Goal: Check status: Check status

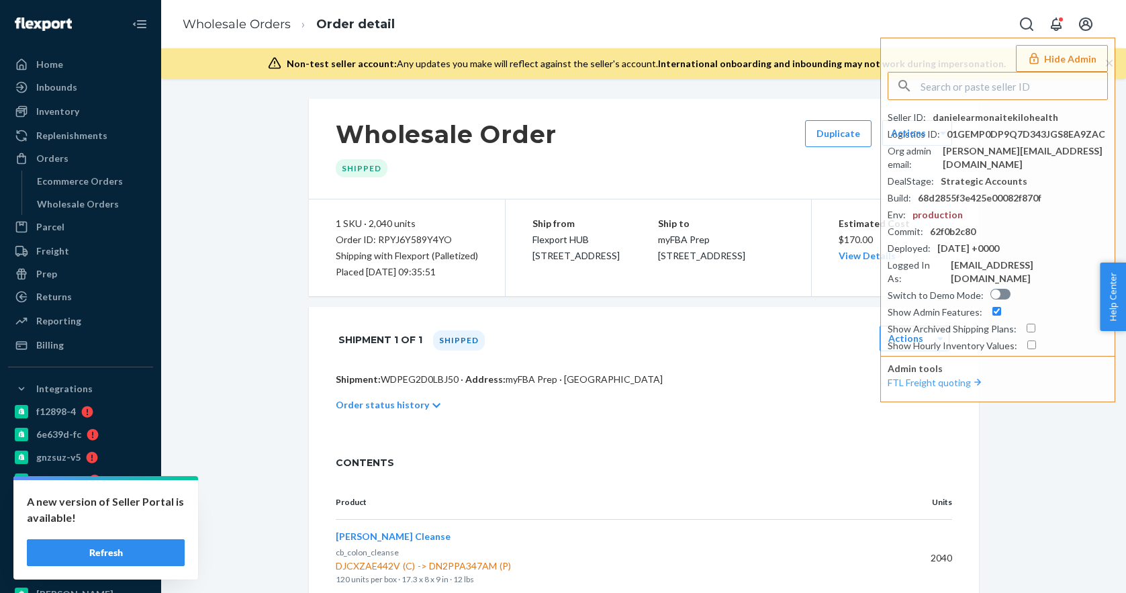
scroll to position [51, 0]
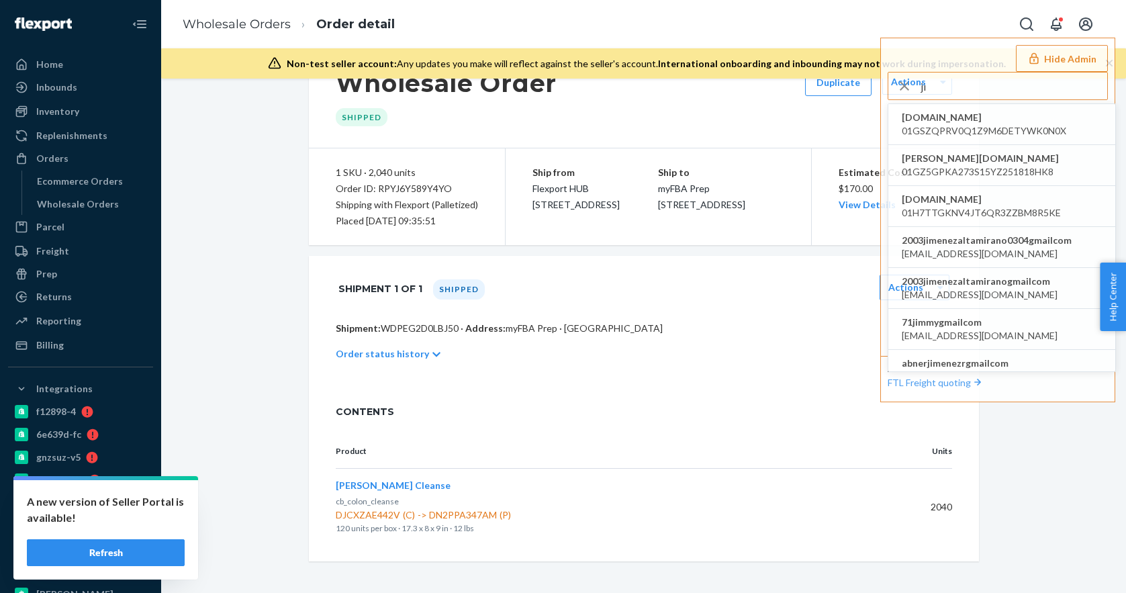
type input "j"
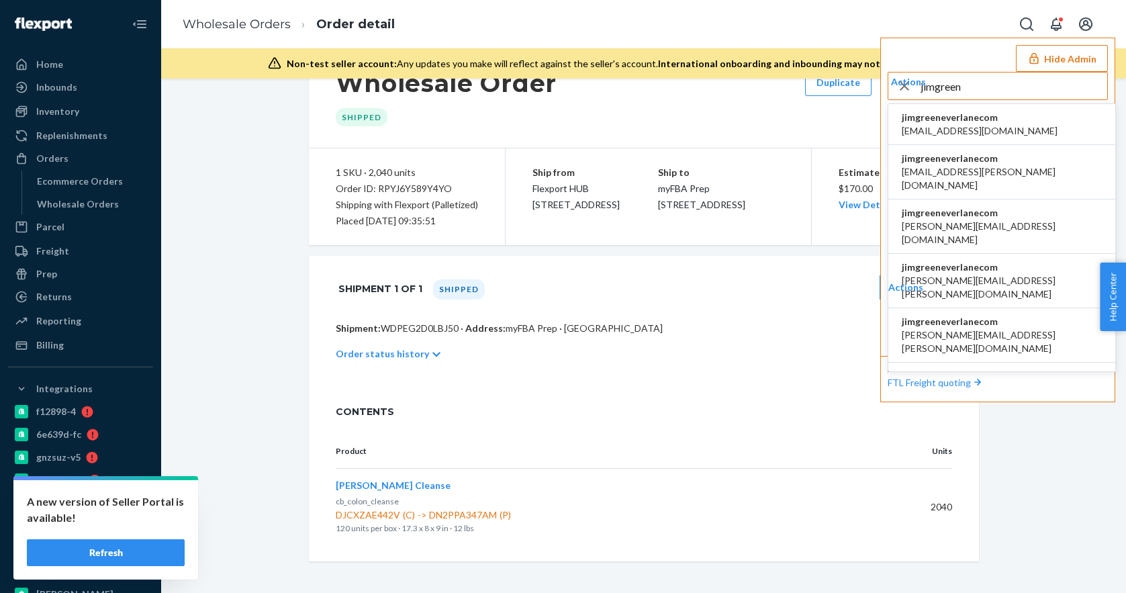
type input "jimgreen"
click at [1007, 128] on span "accounting@everlane.com" at bounding box center [980, 130] width 156 height 13
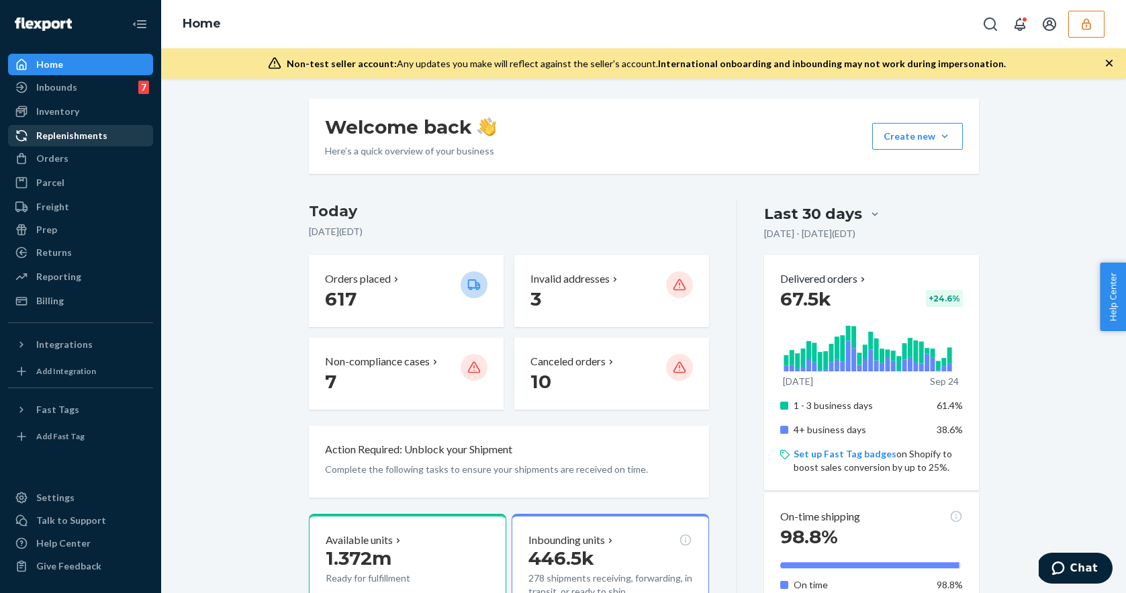
click at [99, 144] on div "Replenishments" at bounding box center [80, 135] width 142 height 19
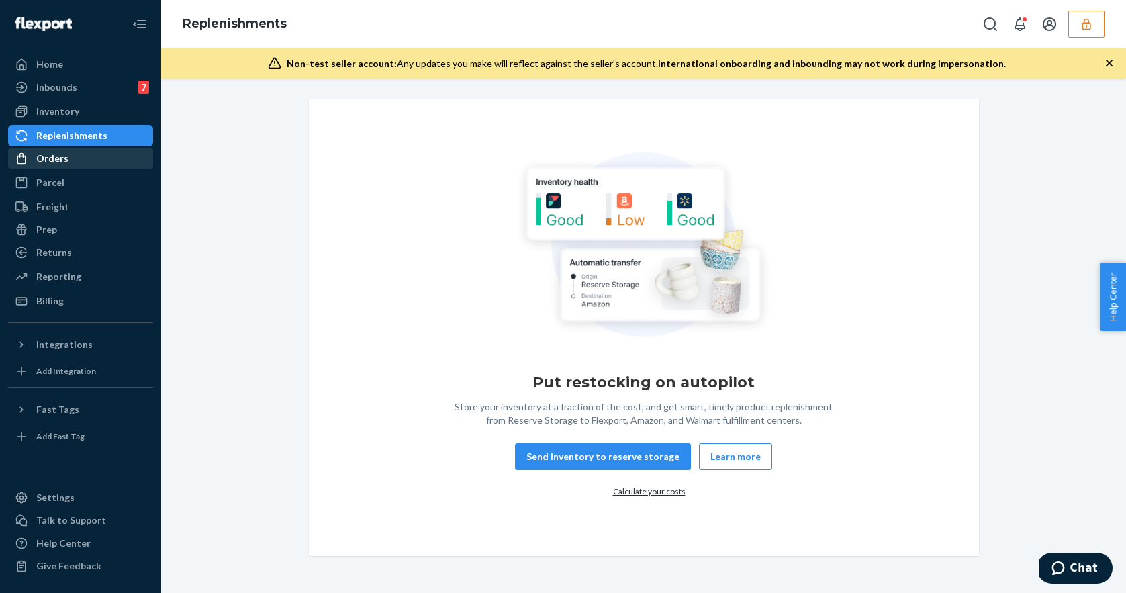
click at [93, 164] on div "Orders" at bounding box center [80, 158] width 142 height 19
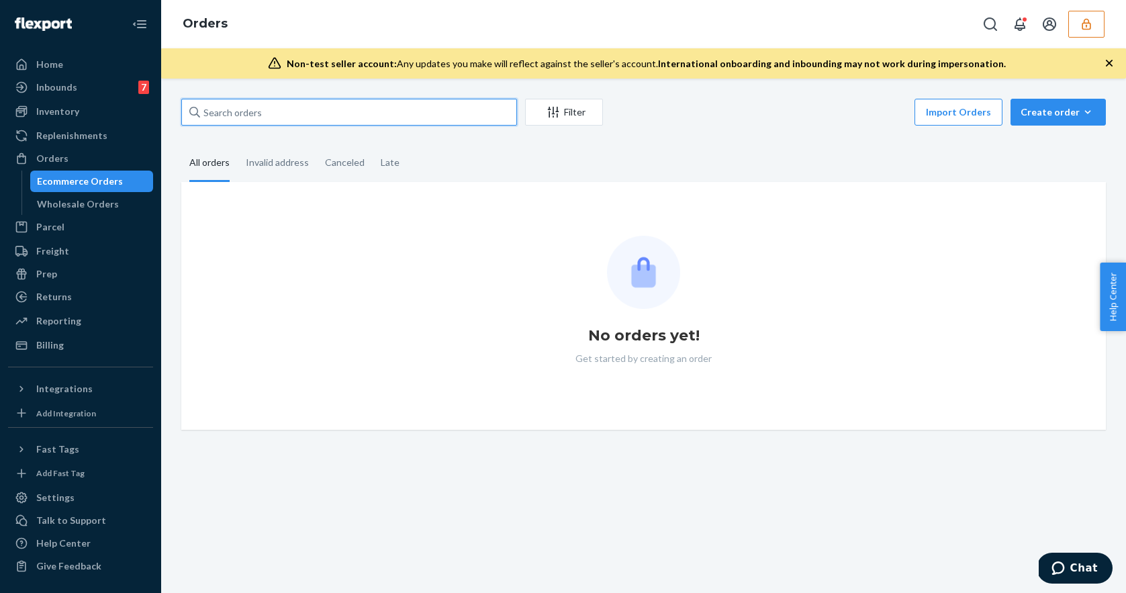
click at [312, 108] on input "text" at bounding box center [349, 112] width 336 height 27
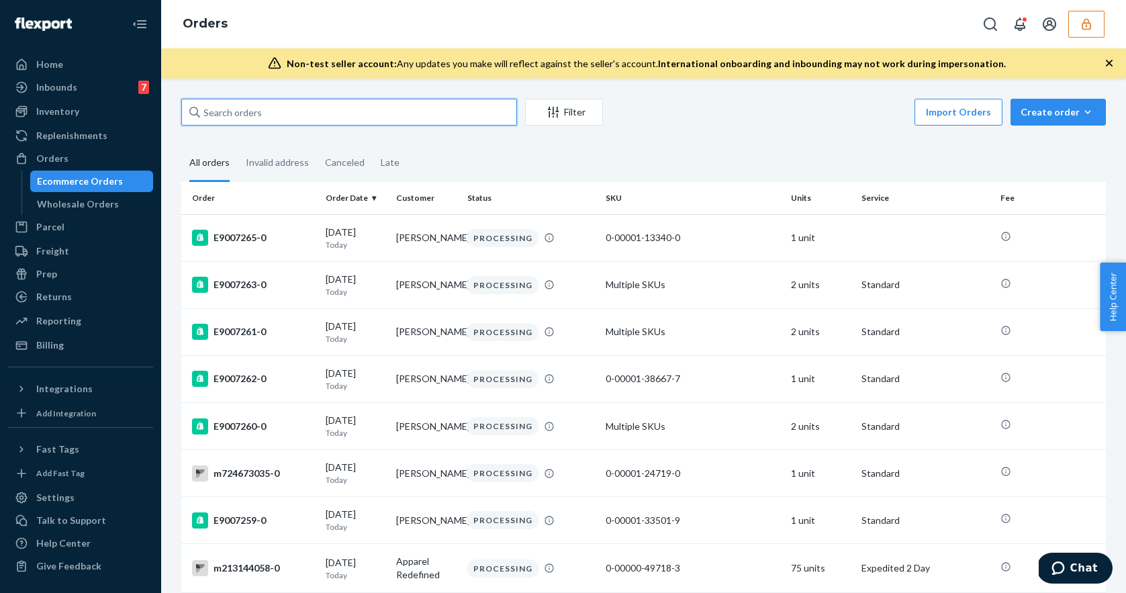
paste input "m213144058."
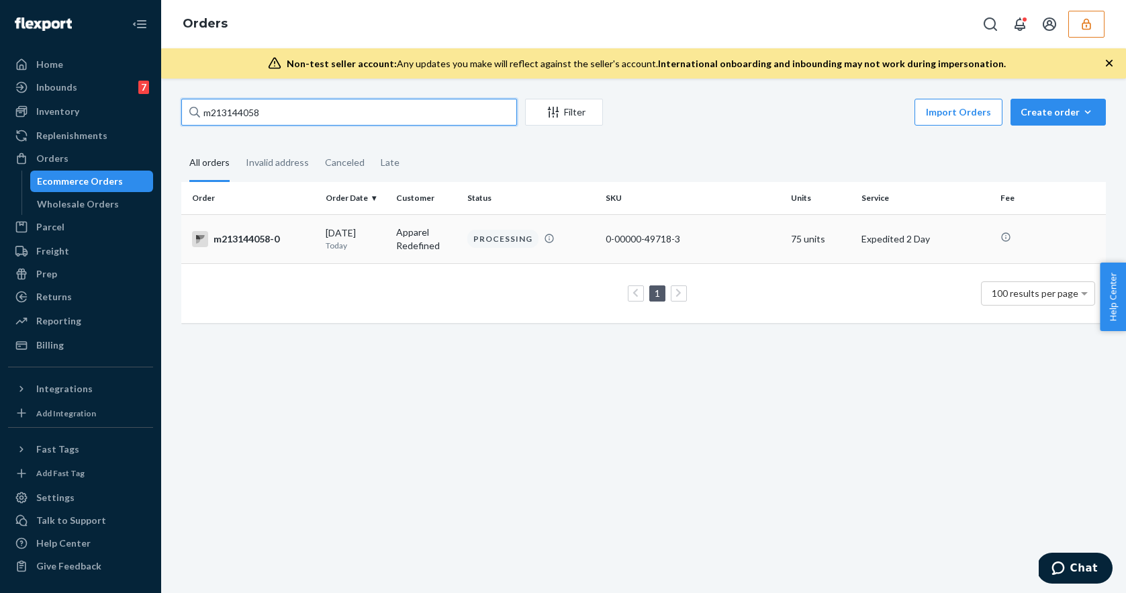
type input "m213144058"
click at [365, 228] on div "[DATE] [DATE]" at bounding box center [356, 238] width 60 height 25
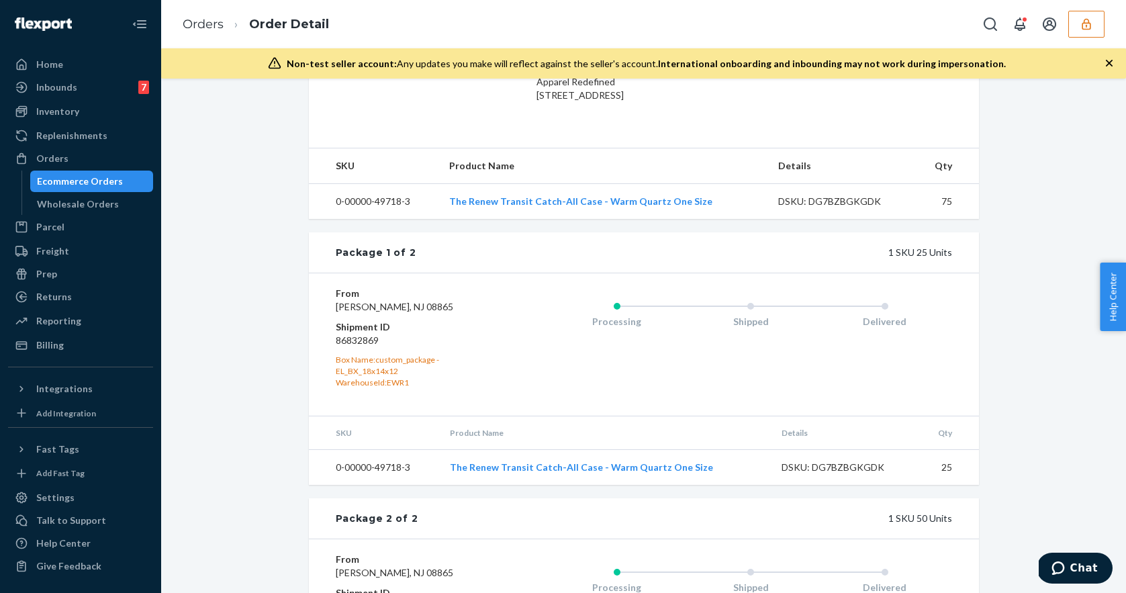
scroll to position [442, 0]
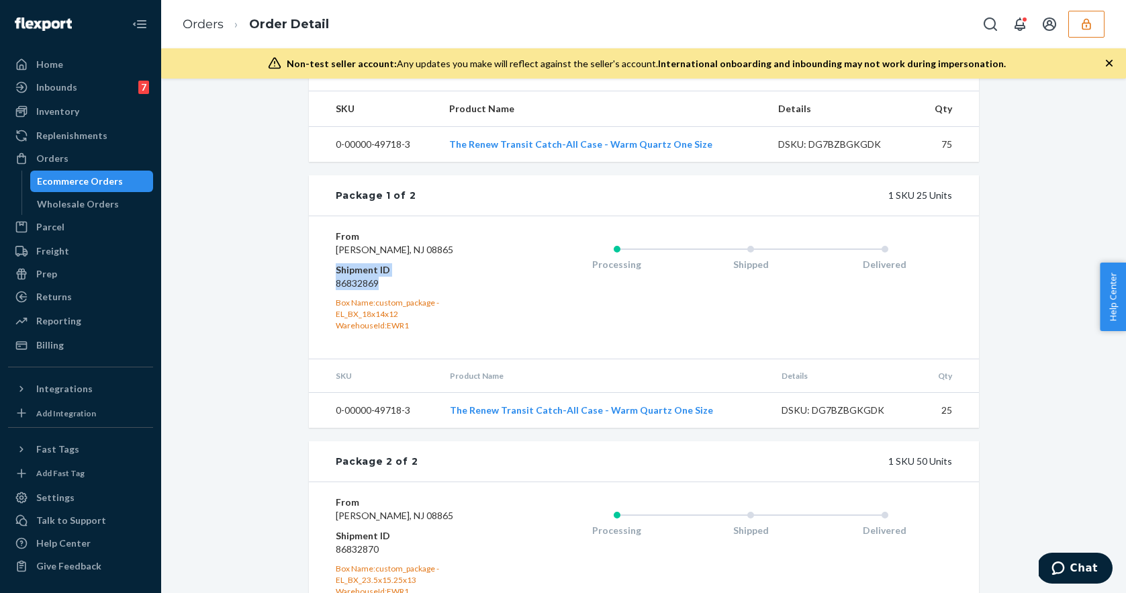
drag, startPoint x: 393, startPoint y: 322, endPoint x: 328, endPoint y: 310, distance: 65.6
click at [328, 310] on div "From [PERSON_NAME][GEOGRAPHIC_DATA] Shipment ID 86832869 Box Name: custom_packa…" at bounding box center [644, 287] width 670 height 142
copy dl "Shipment ID 86832869"
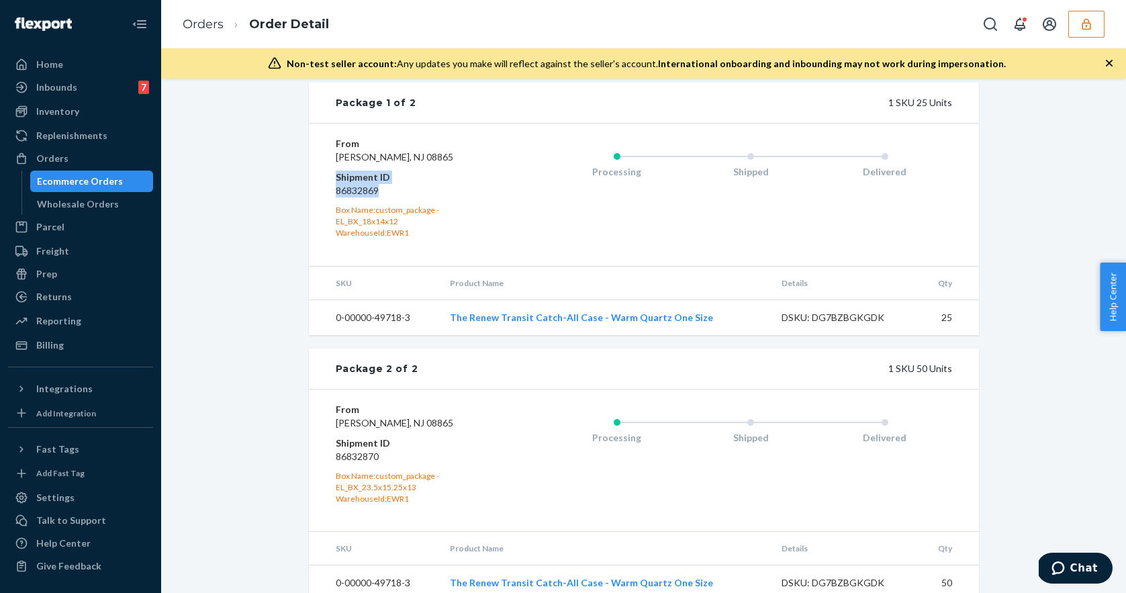
scroll to position [612, 0]
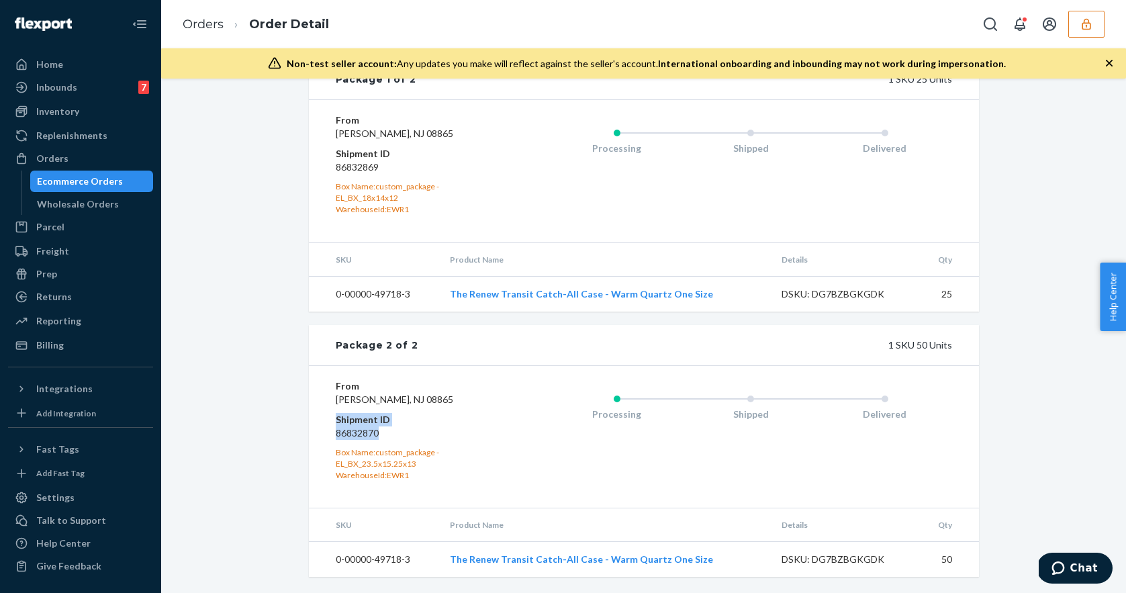
drag, startPoint x: 383, startPoint y: 436, endPoint x: 335, endPoint y: 421, distance: 50.6
click at [336, 422] on dl "From [PERSON_NAME][GEOGRAPHIC_DATA] Shipment ID 86832870 Box Name: custom_packa…" at bounding box center [416, 429] width 160 height 101
copy dl "Shipment ID 86832870"
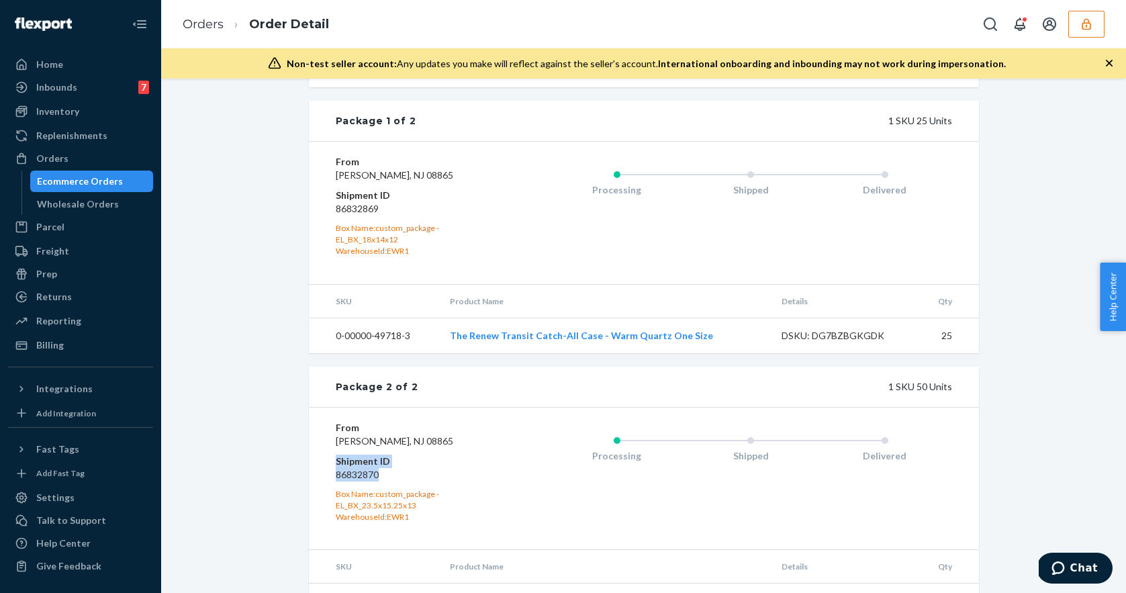
scroll to position [530, 0]
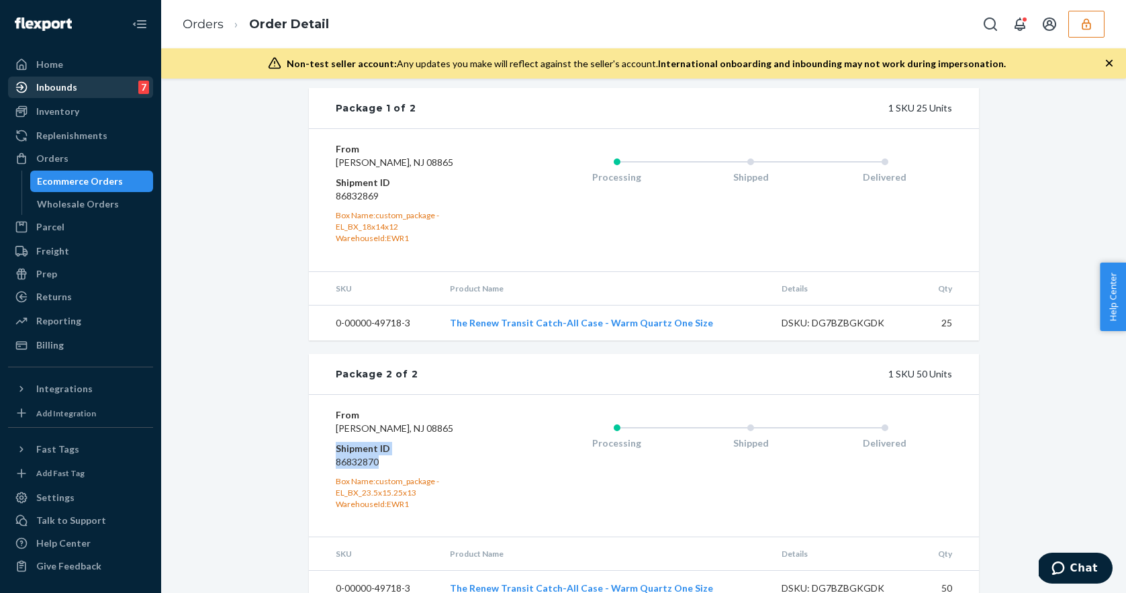
click at [51, 86] on div "Inbounds" at bounding box center [56, 87] width 41 height 13
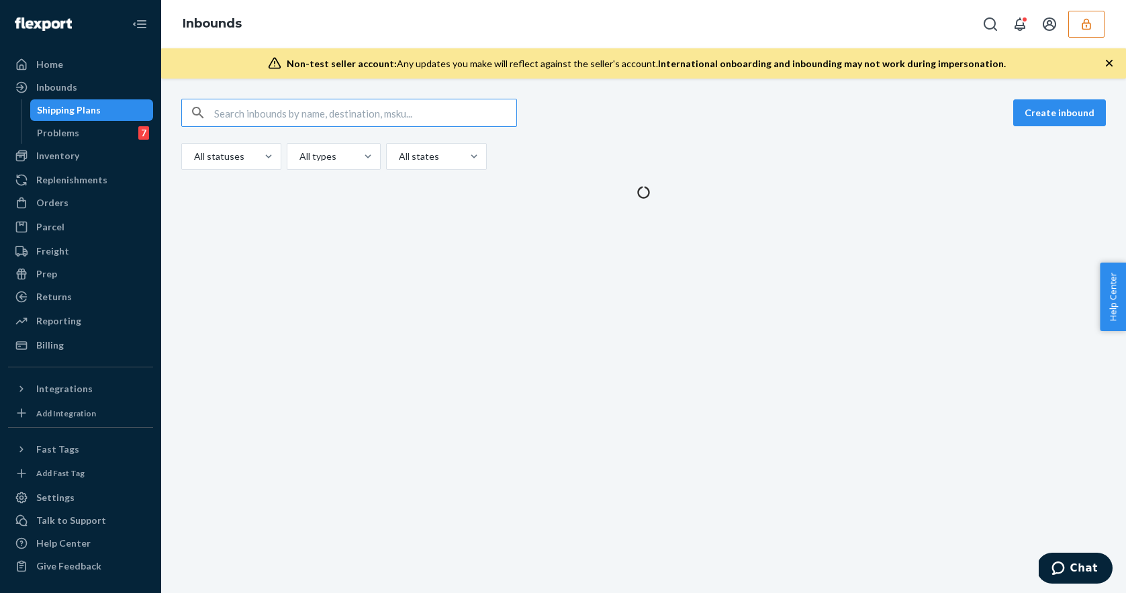
type input "PP6012509957-1"
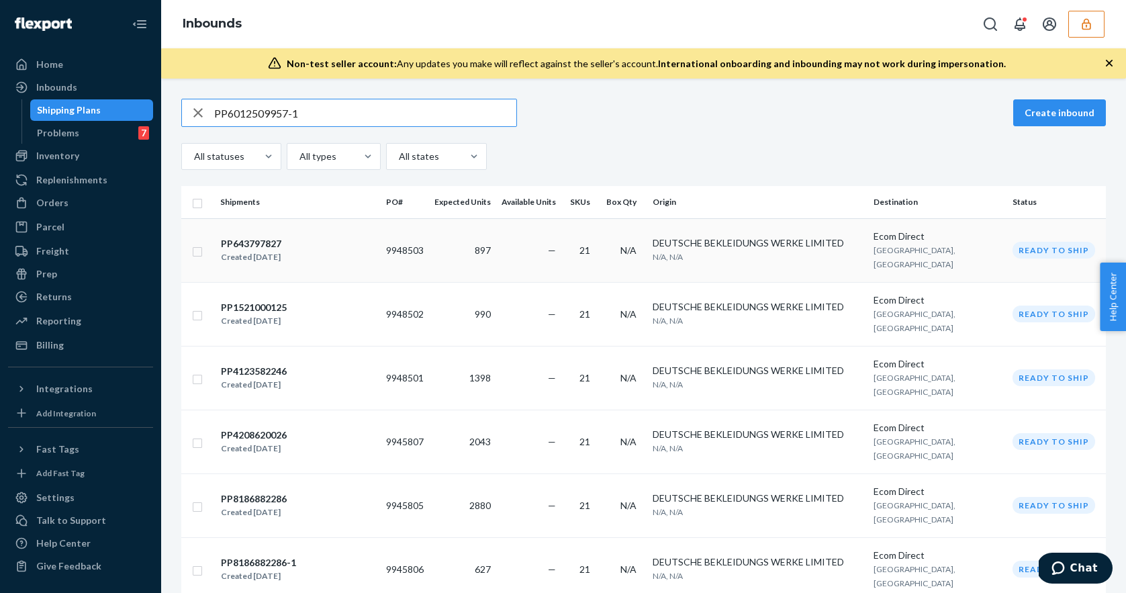
type input "PP6012509957-1"
click at [491, 244] on span "897" at bounding box center [483, 249] width 16 height 11
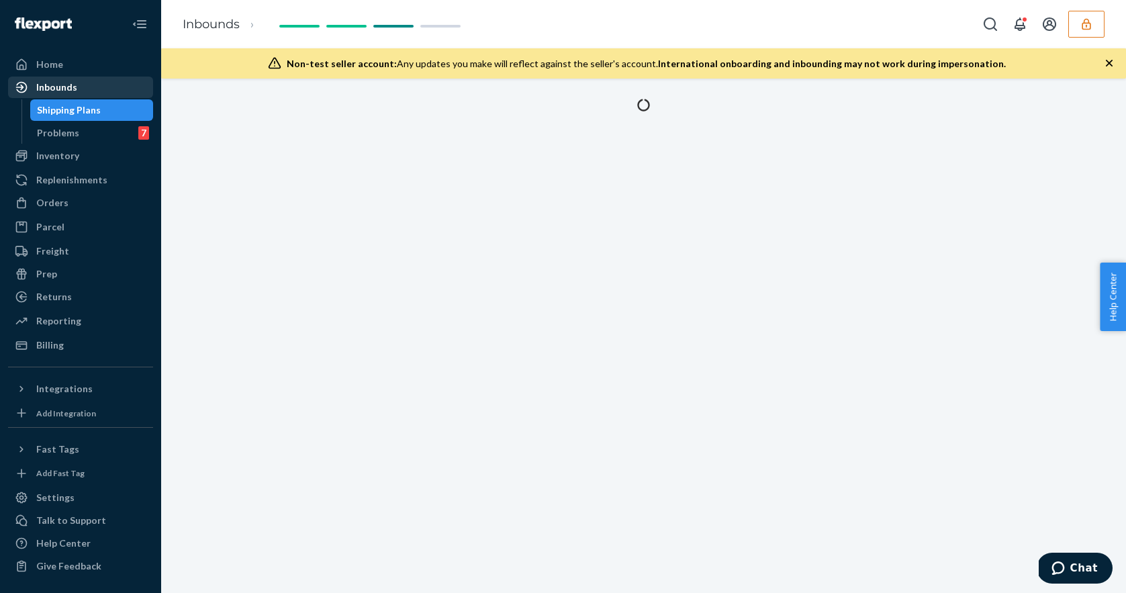
click at [111, 89] on div "Inbounds" at bounding box center [80, 87] width 142 height 19
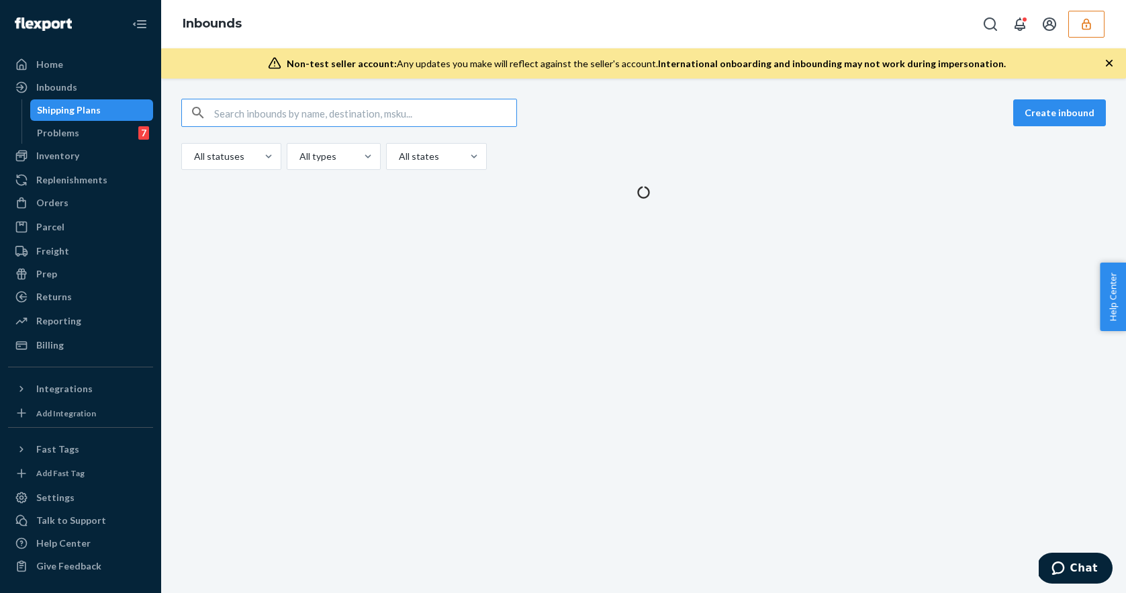
click at [357, 111] on input "text" at bounding box center [365, 112] width 302 height 27
type input "PP6012509957-1"
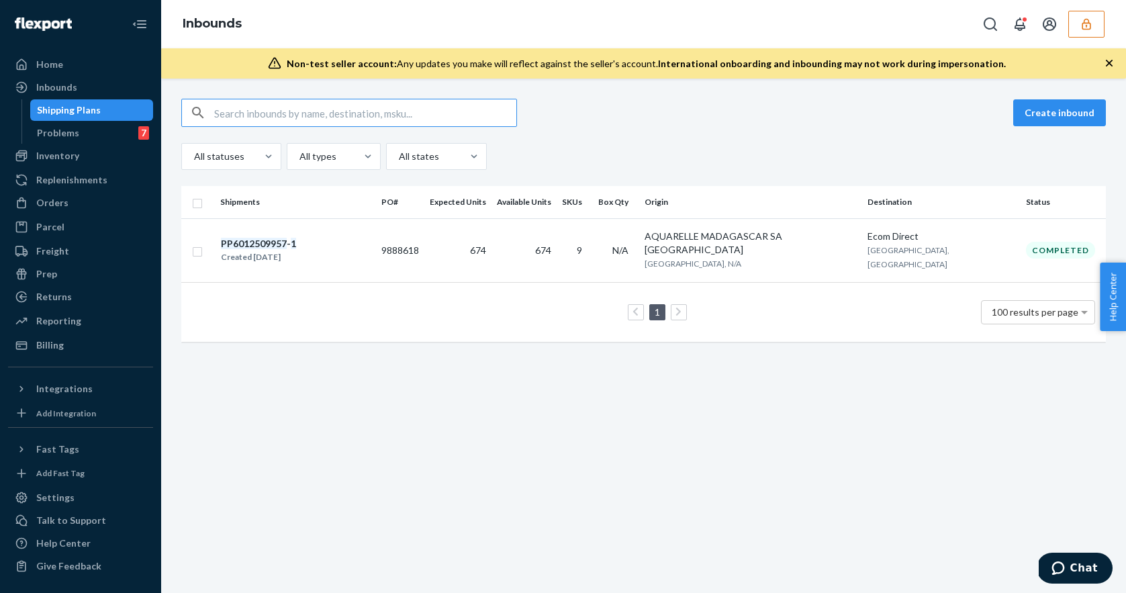
click at [357, 111] on input "text" at bounding box center [365, 112] width 302 height 27
type input "PP6012509957-1"
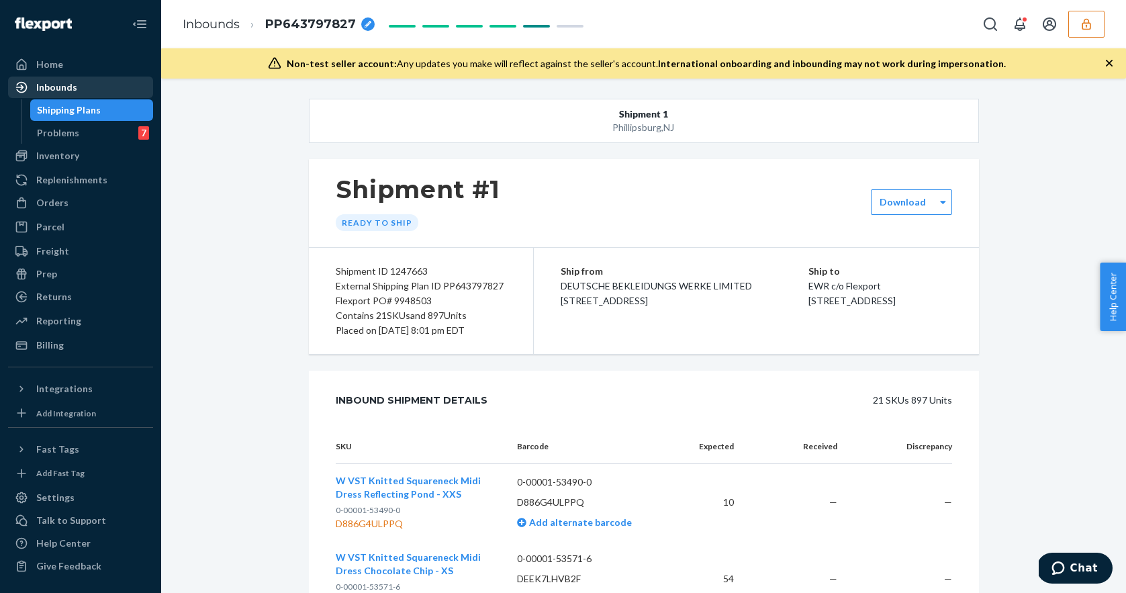
click at [132, 96] on div "Inbounds" at bounding box center [80, 87] width 142 height 19
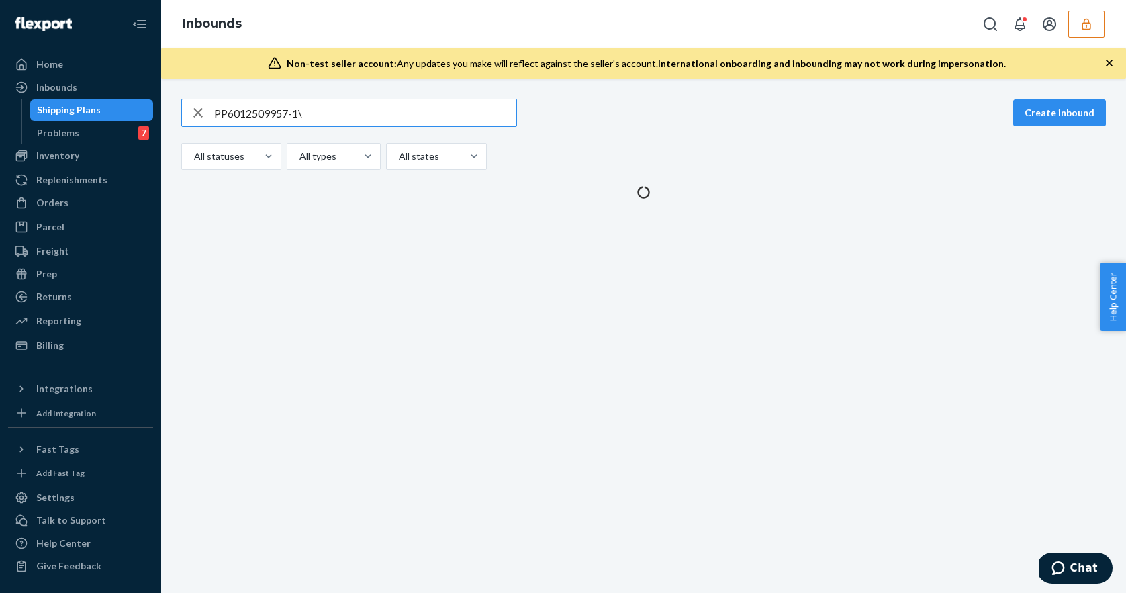
type input "PP6012509957-1"
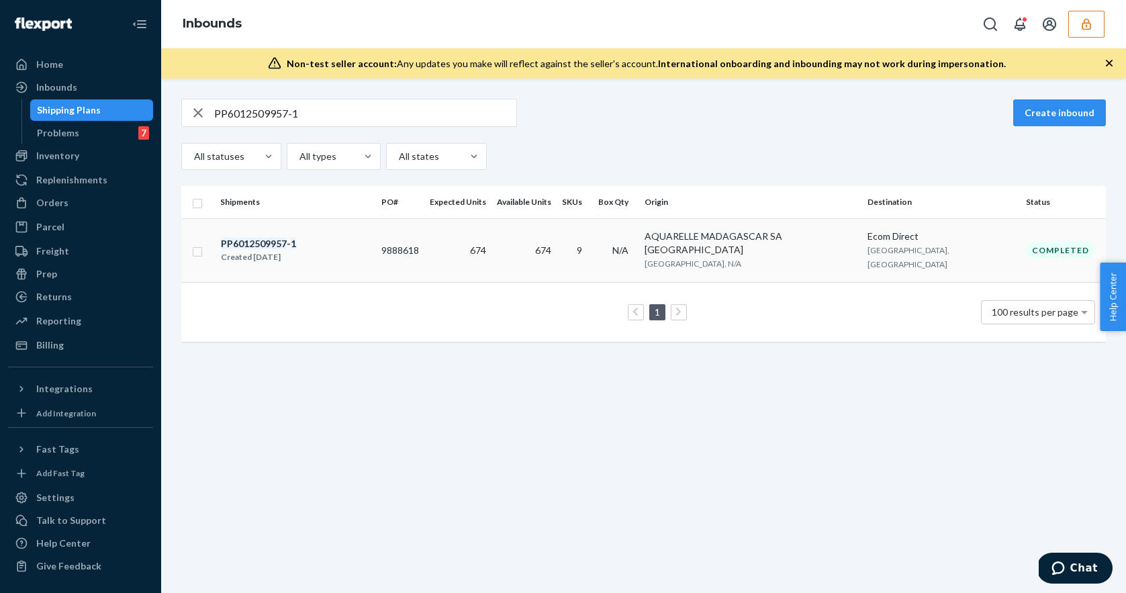
click at [376, 236] on td "PP6012509957 - 1 Created [DATE]" at bounding box center [295, 250] width 161 height 64
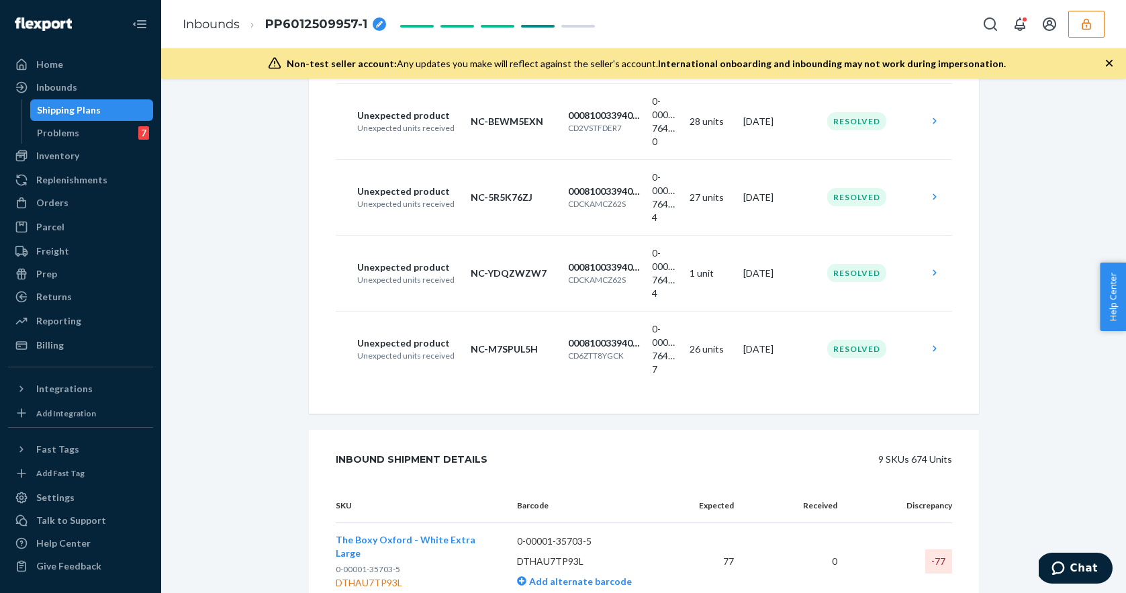
scroll to position [2155, 0]
click at [1082, 22] on icon "button" at bounding box center [1086, 23] width 13 height 13
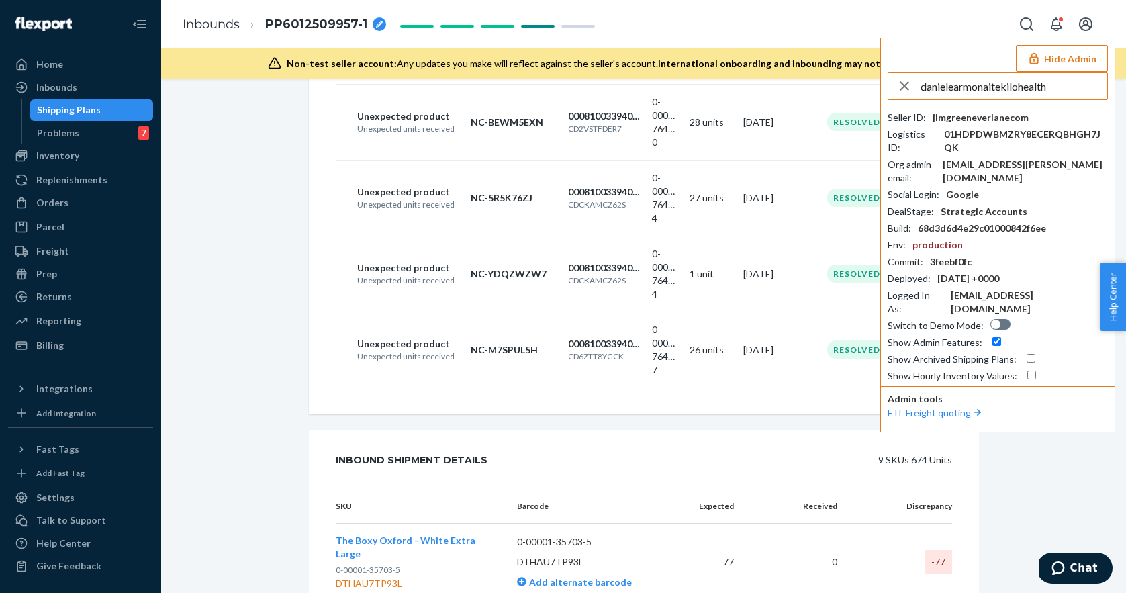
type input "danielearmonaitekilohealth"
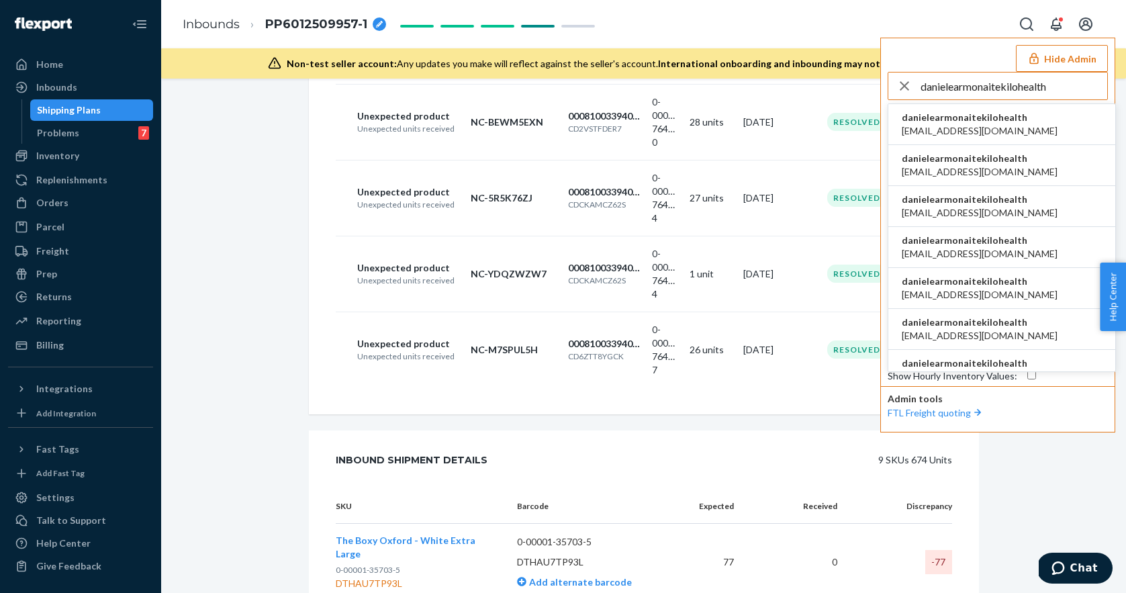
click at [998, 124] on span "[EMAIL_ADDRESS][DOMAIN_NAME]" at bounding box center [980, 130] width 156 height 13
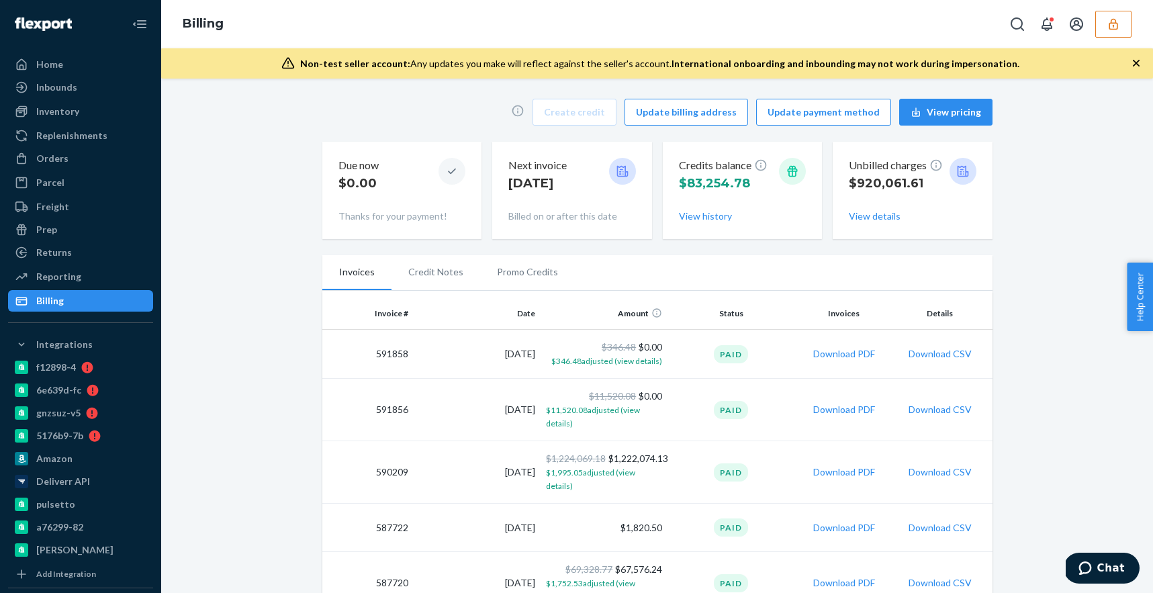
scroll to position [156, 0]
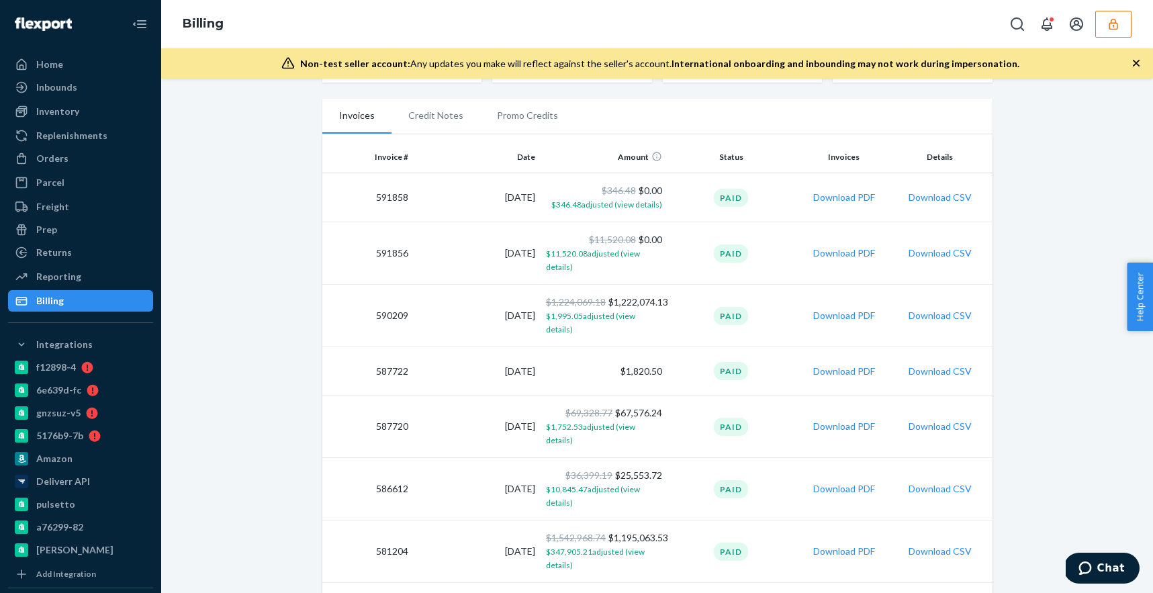
click at [1101, 9] on div "Billing" at bounding box center [657, 24] width 992 height 48
click at [1105, 17] on button "button" at bounding box center [1113, 24] width 36 height 27
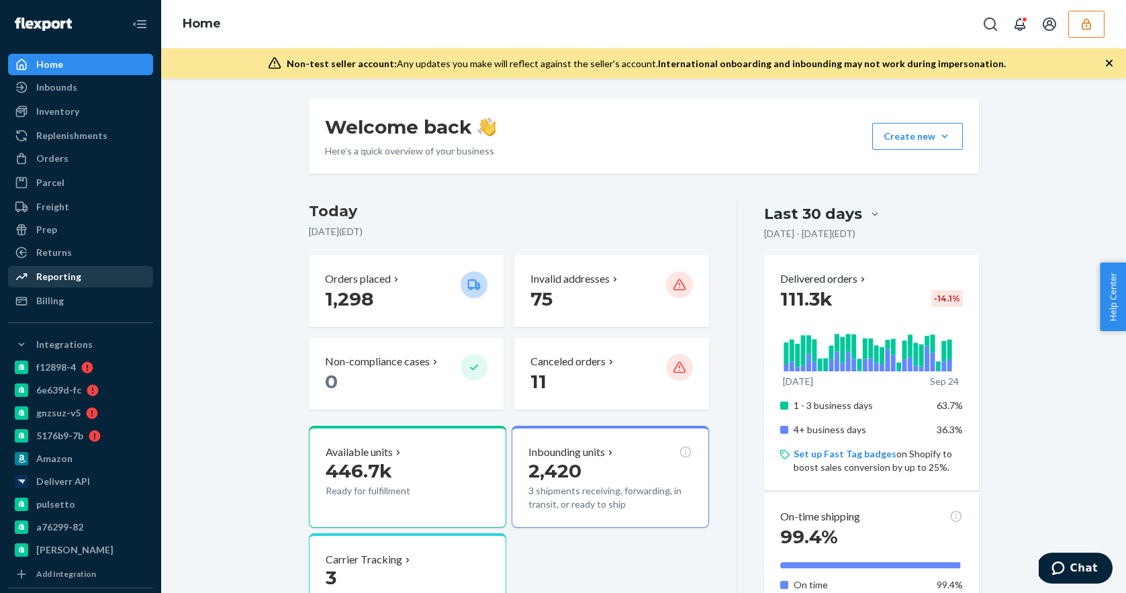
click at [89, 281] on div "Reporting" at bounding box center [80, 276] width 142 height 19
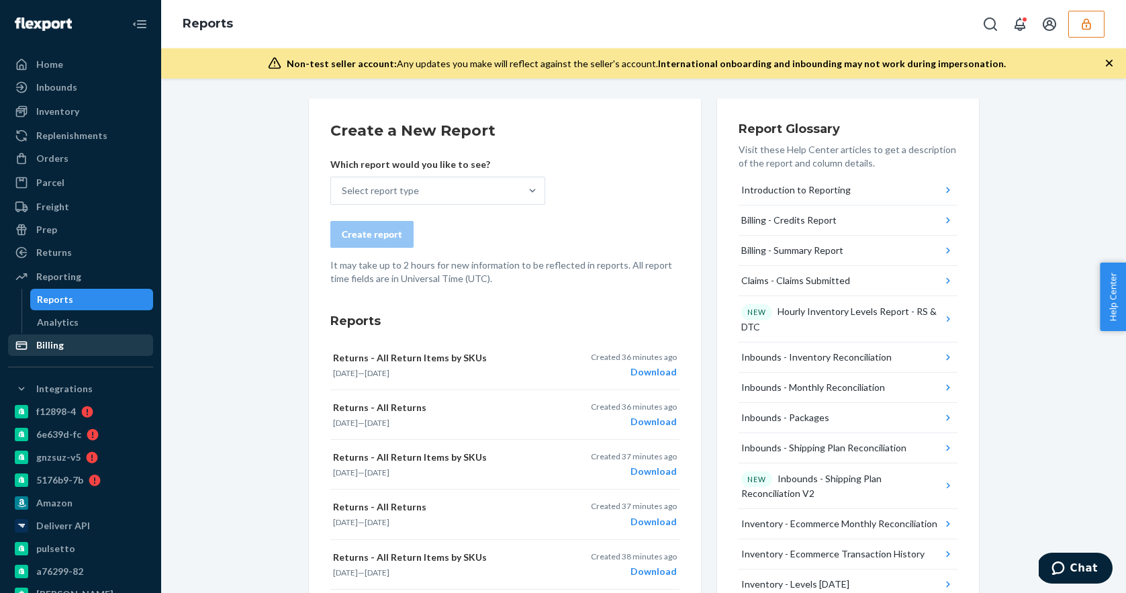
click at [66, 344] on div "Billing" at bounding box center [80, 345] width 142 height 19
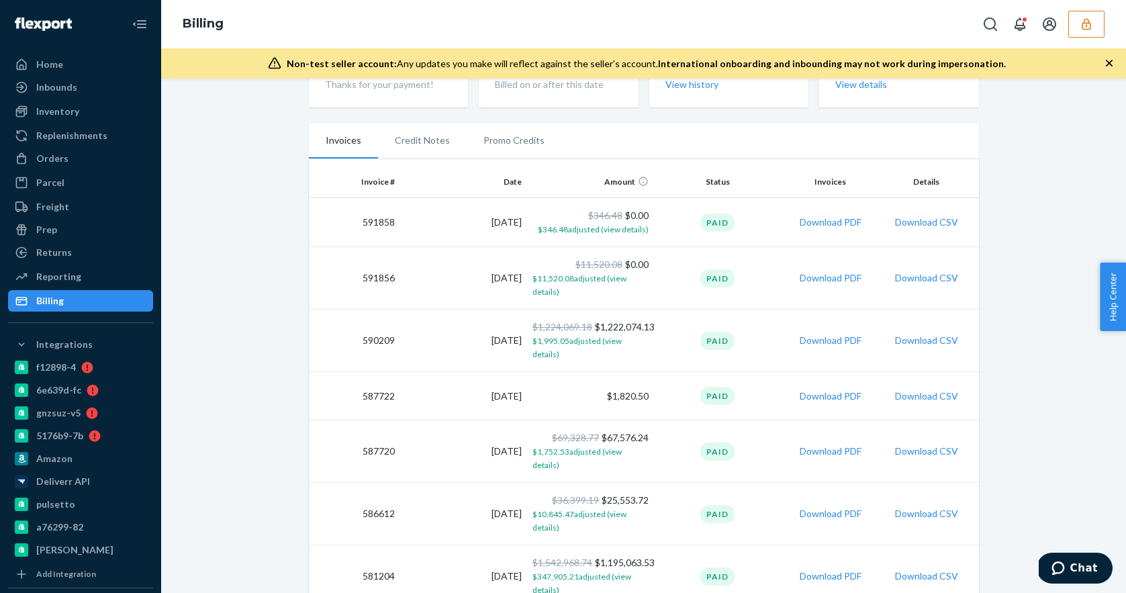
scroll to position [145, 0]
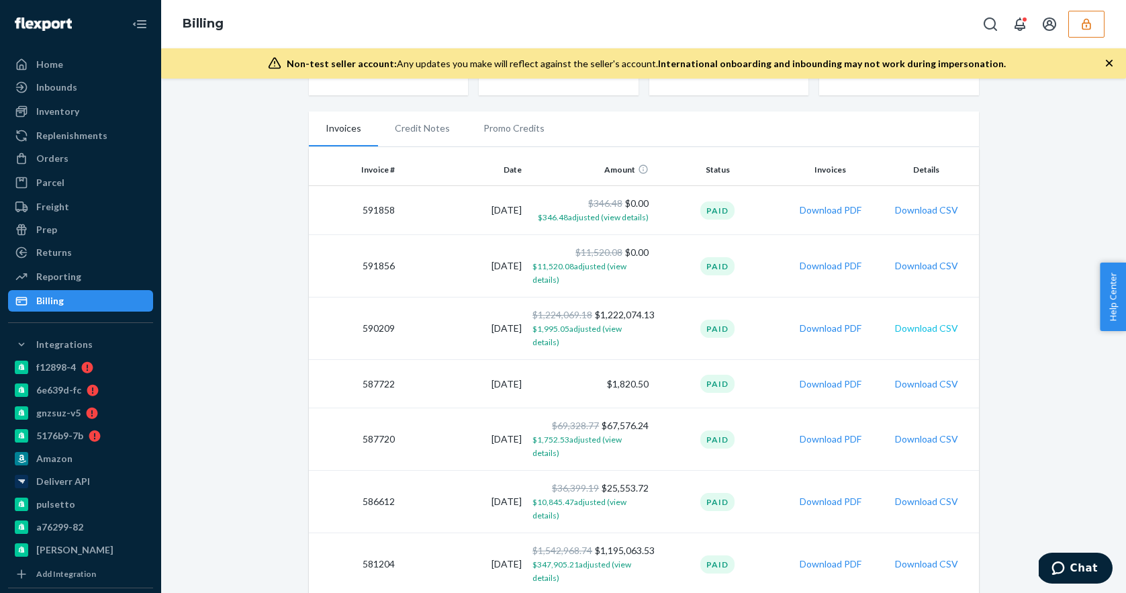
click at [935, 322] on button "Download CSV" at bounding box center [926, 328] width 63 height 13
click at [60, 153] on div "Orders" at bounding box center [52, 158] width 32 height 13
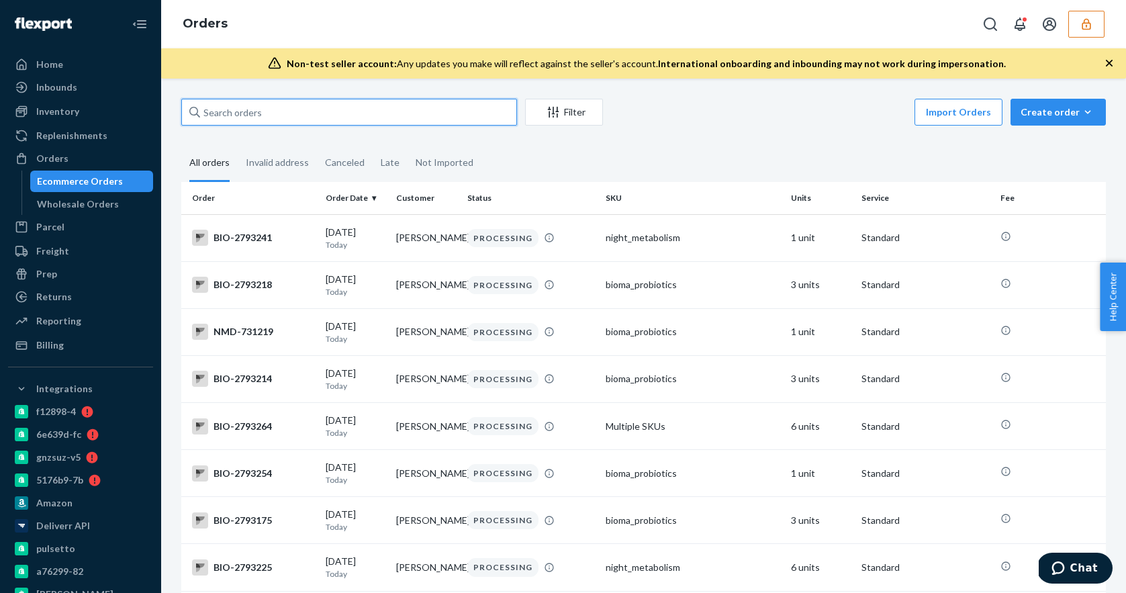
click at [328, 122] on input "text" at bounding box center [349, 112] width 336 height 27
paste input "#RHEA-8227DELIVERRSPLIT8737719386446"
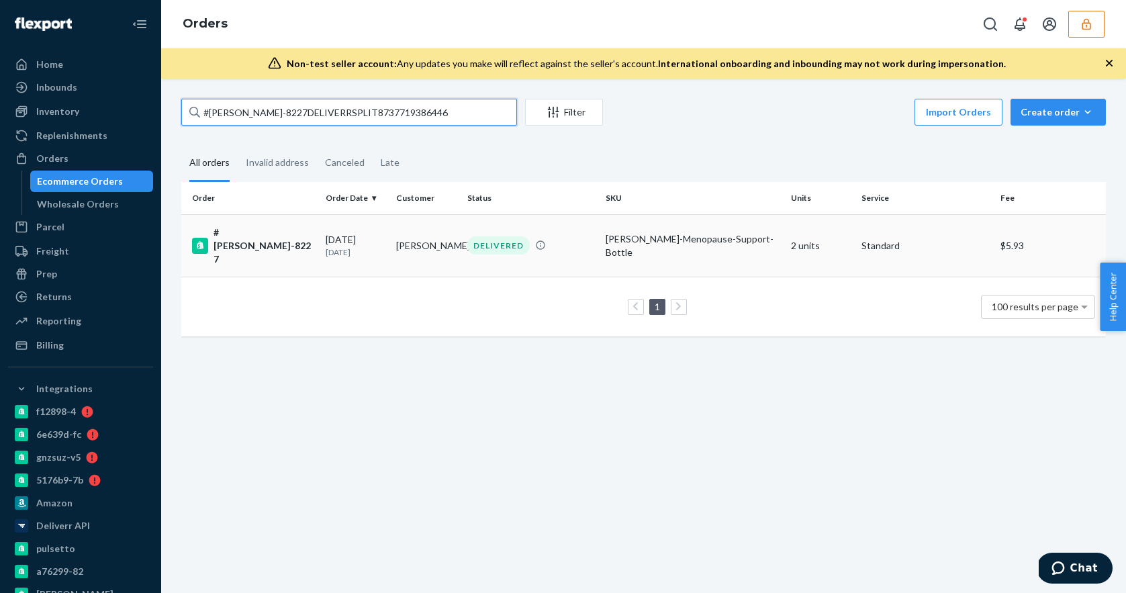
type input "#RHEA-8227DELIVERRSPLIT8737719386446"
click at [395, 239] on td "Brett Matik" at bounding box center [426, 245] width 71 height 62
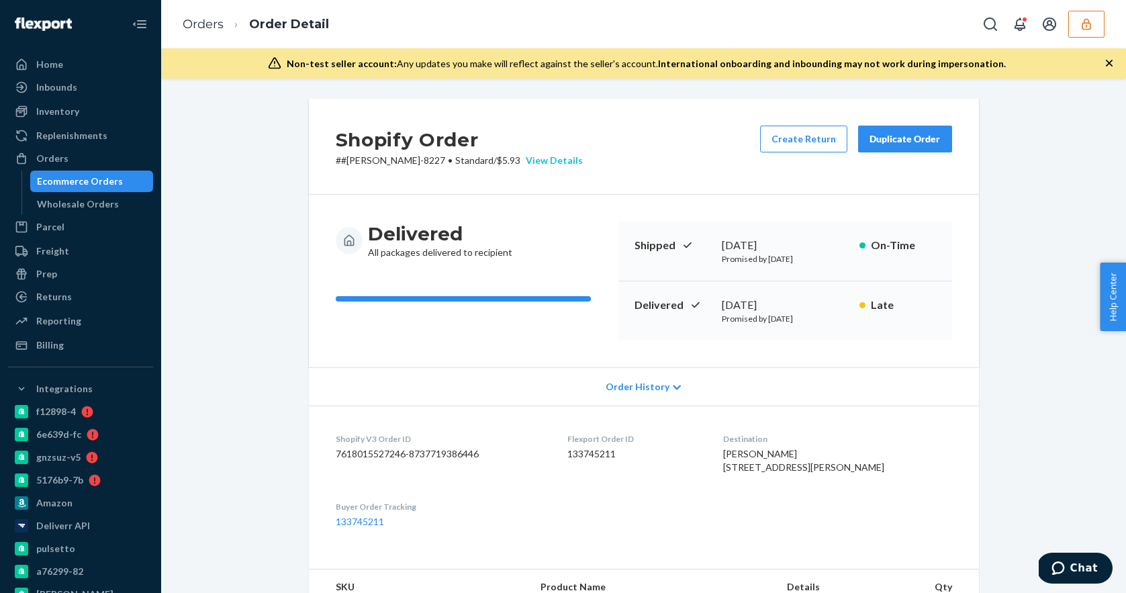
click at [520, 162] on div "View Details" at bounding box center [551, 160] width 62 height 13
click at [372, 120] on div "Home Inbounds Shipping Plans Problems Inventory Products Branded Packaging Repl…" at bounding box center [563, 296] width 1126 height 593
drag, startPoint x: 393, startPoint y: 159, endPoint x: 334, endPoint y: 165, distance: 60.0
click at [334, 165] on div "Shopify Order # #RHEA-8227 • Standard / $5.93 View Details Create Return Duplic…" at bounding box center [644, 147] width 670 height 96
copy p "# #RHEA-8227"
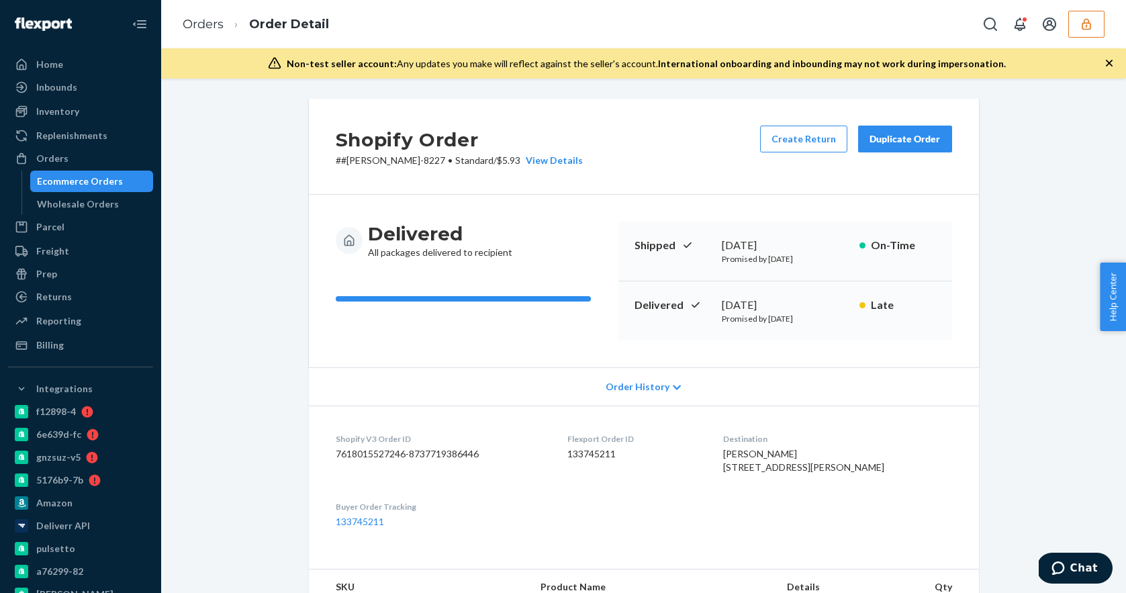
click at [1076, 2] on div "Orders Order Detail" at bounding box center [643, 24] width 965 height 48
click at [1077, 6] on div "Orders Order Detail" at bounding box center [643, 24] width 965 height 48
click at [1080, 21] on icon "button" at bounding box center [1086, 23] width 13 height 13
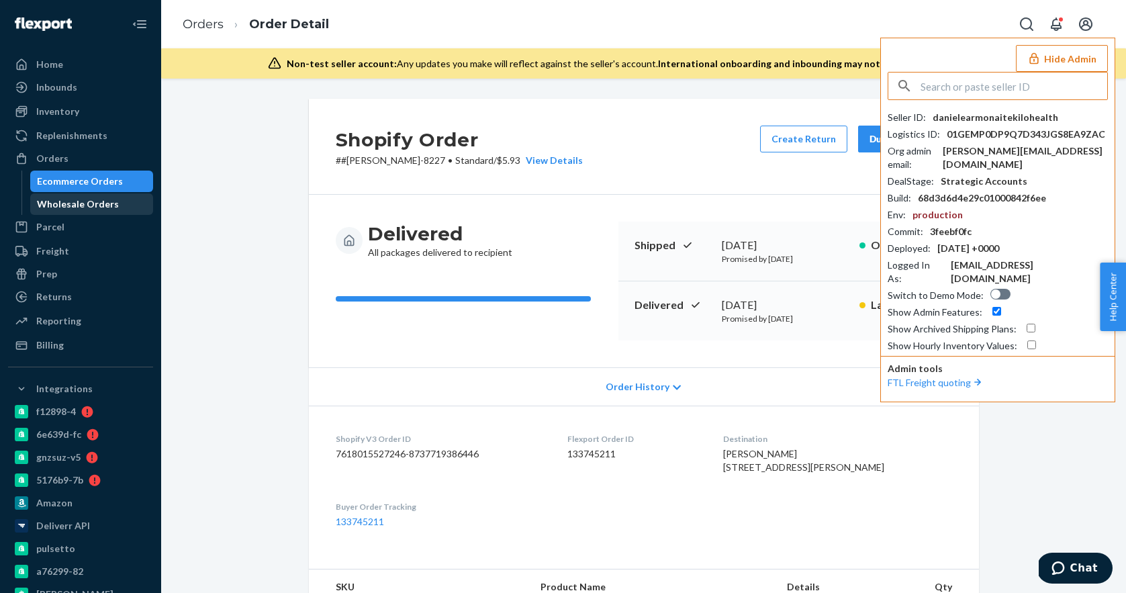
click at [48, 209] on div "Wholesale Orders" at bounding box center [78, 203] width 82 height 13
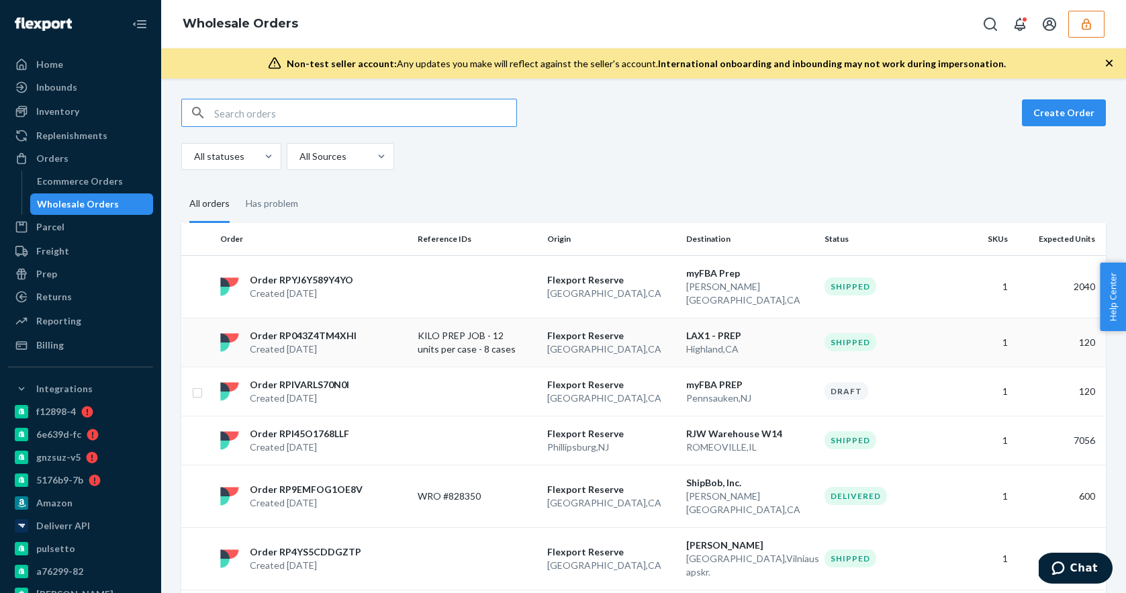
click at [410, 329] on div "Order RP043Z4TM4XHI Created Sep 18, 2025" at bounding box center [313, 342] width 197 height 27
